Goal: Information Seeking & Learning: Understand process/instructions

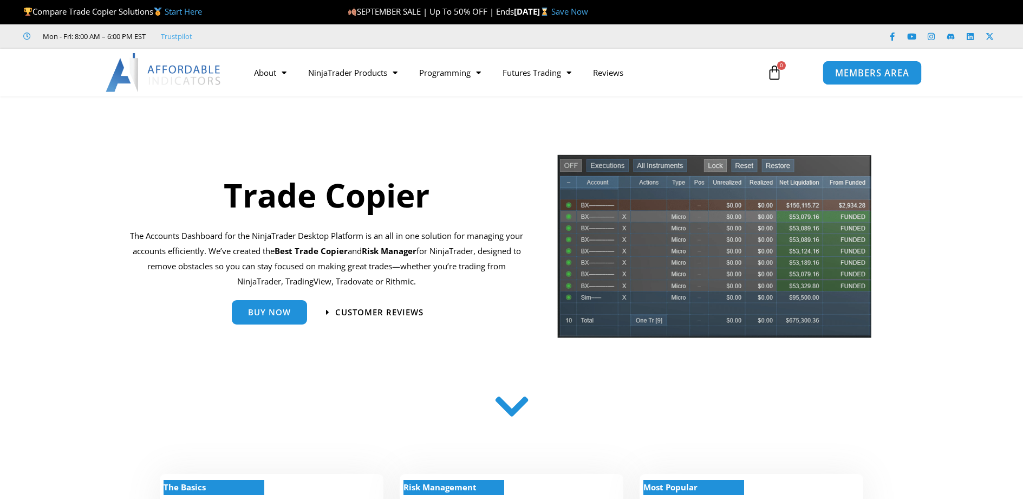
click at [890, 68] on span "MEMBERS AREA" at bounding box center [872, 72] width 74 height 9
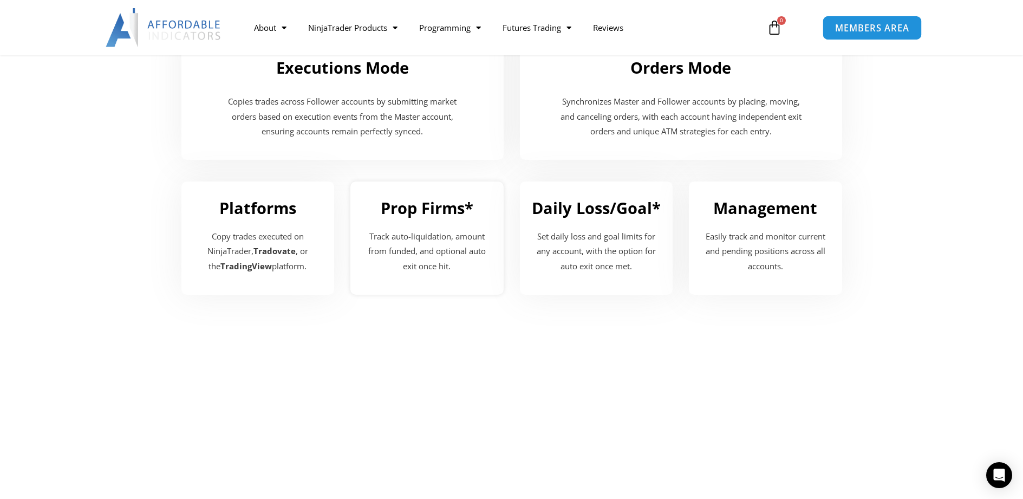
scroll to position [1198, 0]
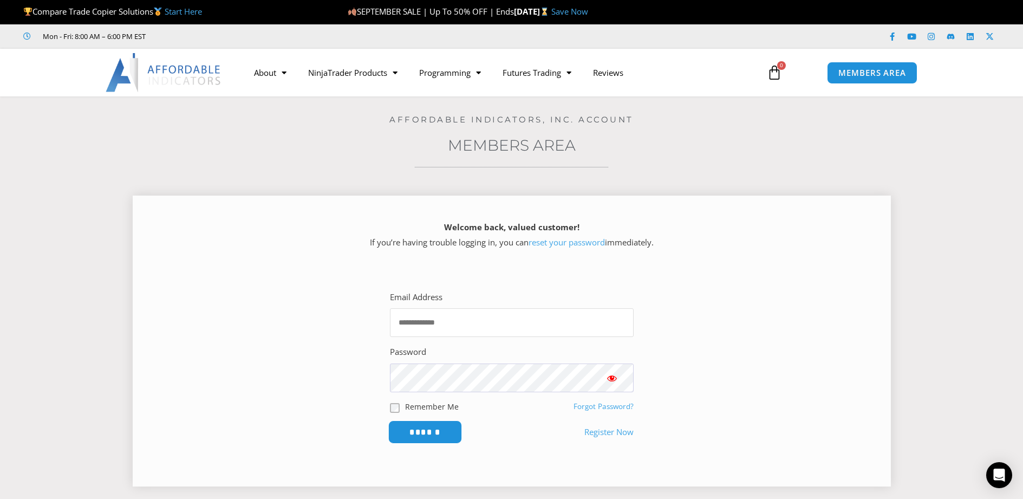
type input "**********"
click at [447, 434] on input "******" at bounding box center [425, 431] width 74 height 23
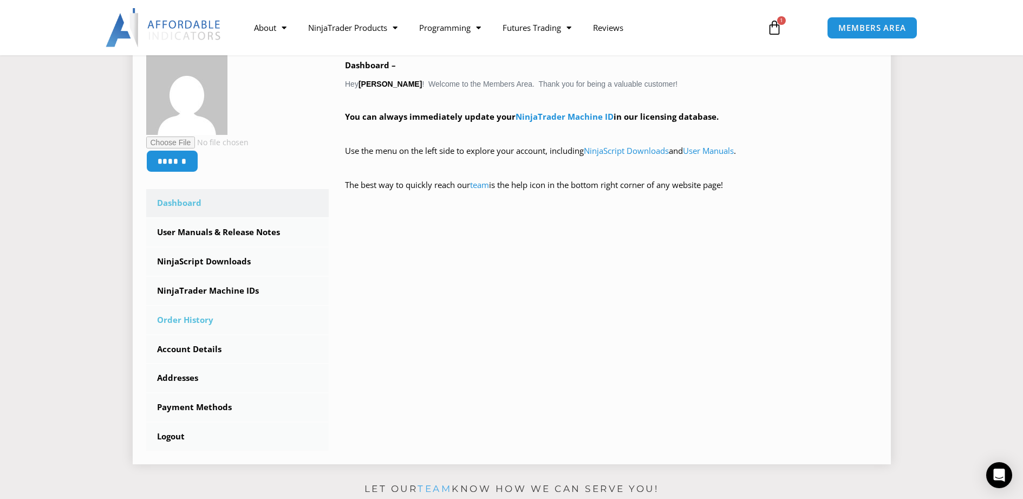
scroll to position [217, 0]
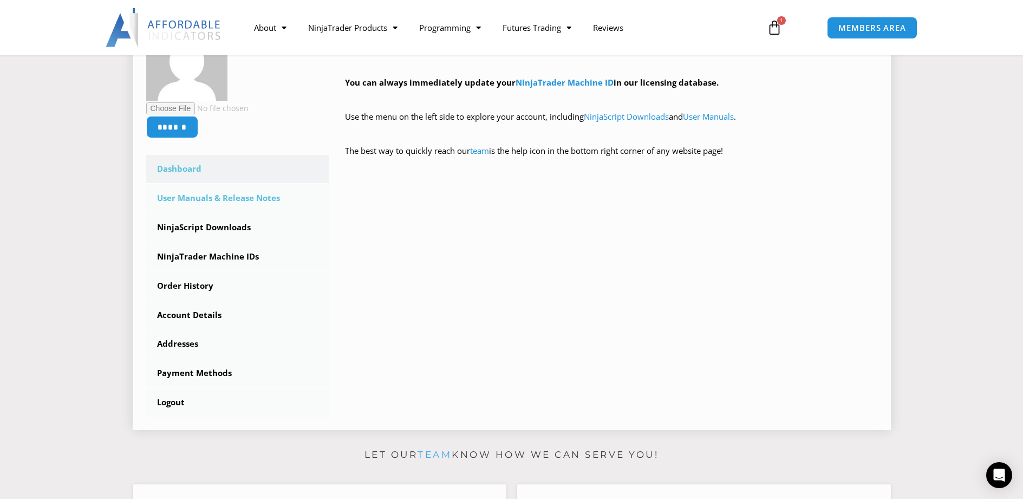
click at [221, 201] on link "User Manuals & Release Notes" at bounding box center [237, 198] width 183 height 28
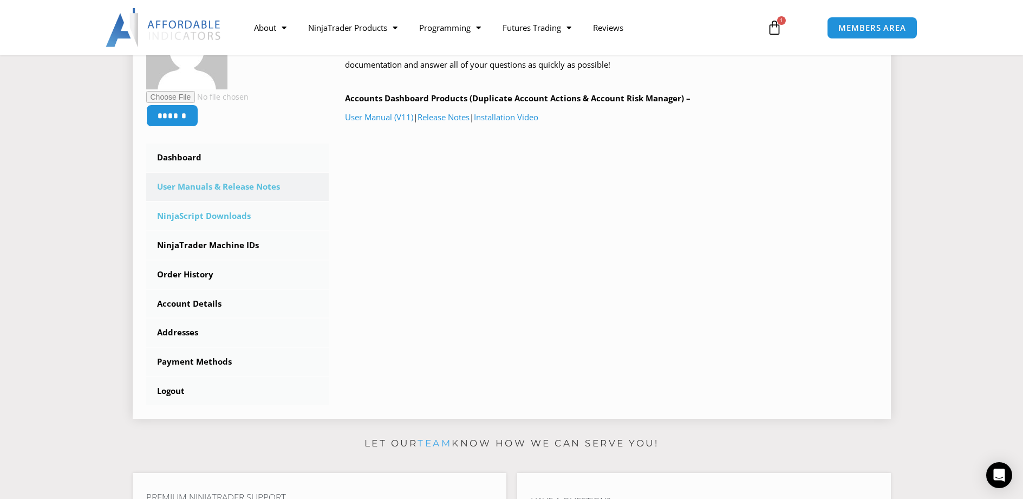
scroll to position [217, 0]
click at [204, 220] on link "NinjaScript Downloads" at bounding box center [237, 216] width 183 height 28
click at [530, 119] on link "Installation Video" at bounding box center [506, 117] width 64 height 11
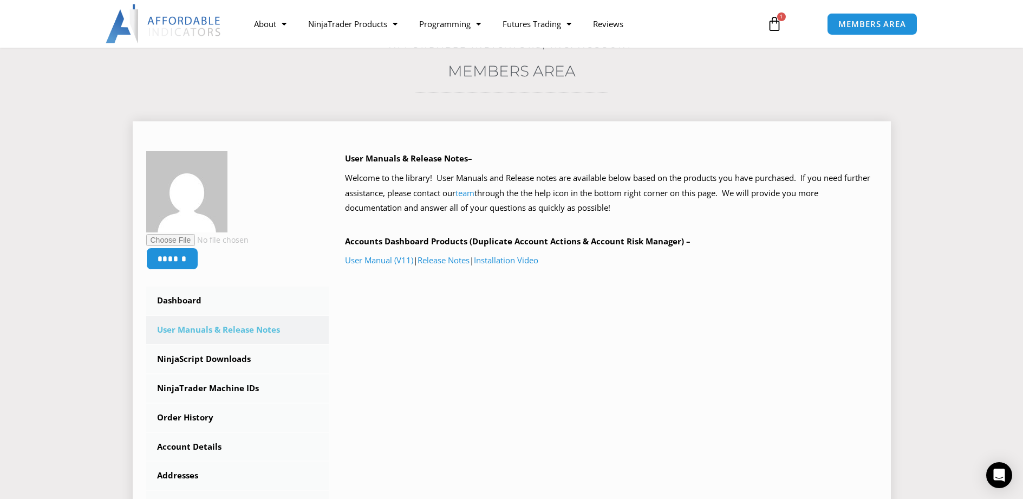
scroll to position [108, 0]
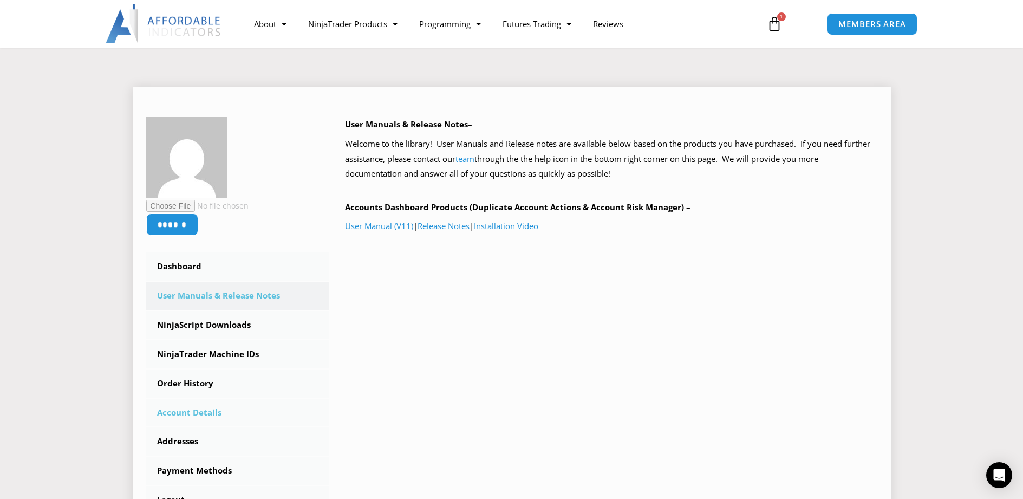
click at [196, 409] on link "Account Details" at bounding box center [237, 412] width 183 height 28
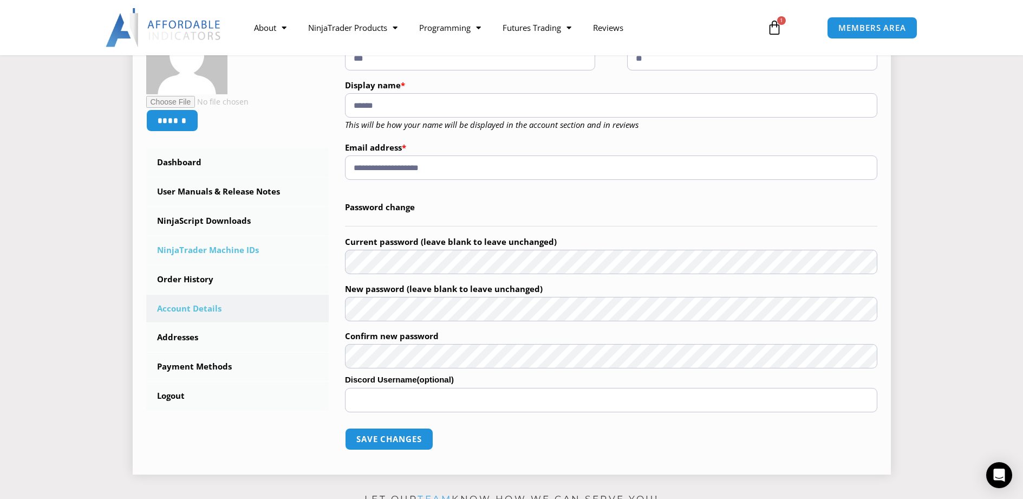
scroll to position [217, 0]
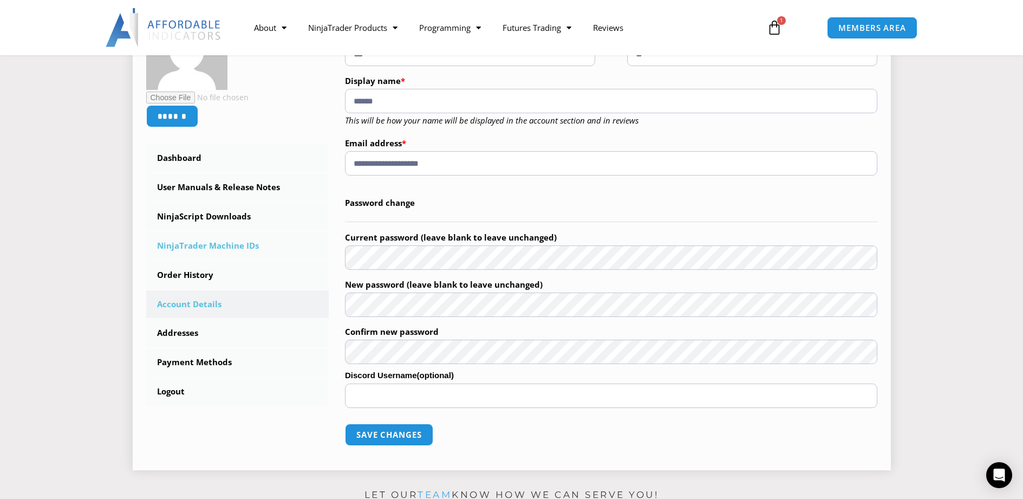
click at [208, 250] on link "NinjaTrader Machine IDs" at bounding box center [237, 246] width 183 height 28
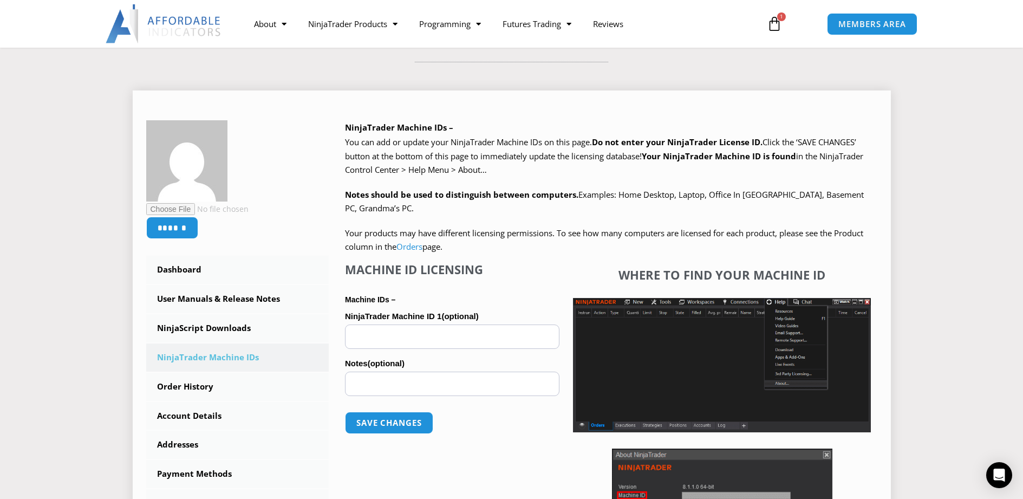
scroll to position [108, 0]
